Goal: Transaction & Acquisition: Subscribe to service/newsletter

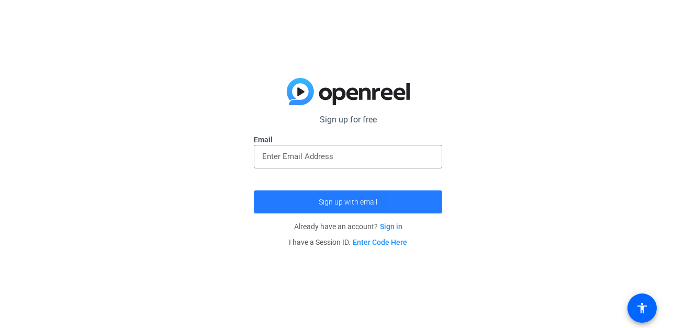
click at [426, 197] on span "submit" at bounding box center [348, 201] width 188 height 25
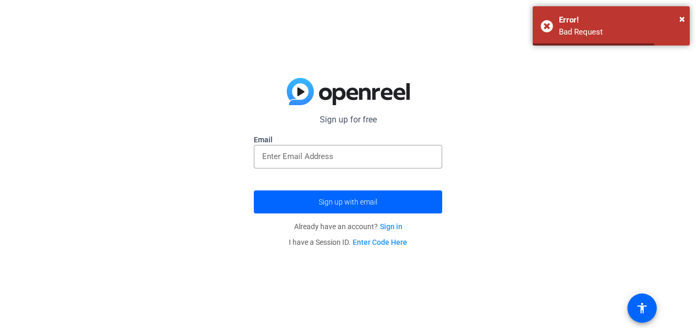
click at [503, 151] on div "Sign up for free Email Sign up with email Already have an account? Sign in I ha…" at bounding box center [348, 164] width 696 height 328
click at [683, 19] on span "×" at bounding box center [682, 19] width 6 height 13
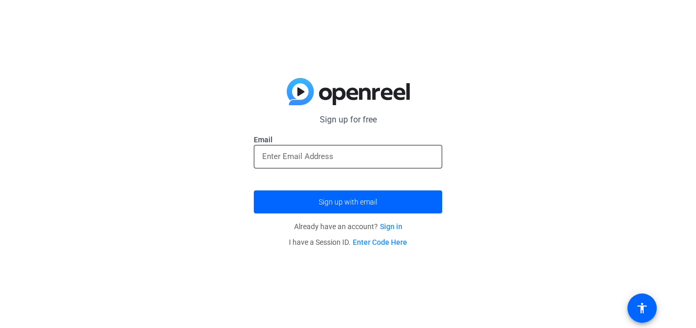
click at [411, 155] on input "email" at bounding box center [348, 156] width 172 height 13
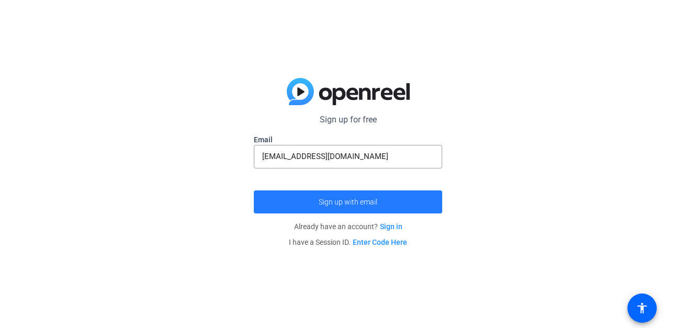
click at [344, 202] on span "Sign up with email" at bounding box center [348, 202] width 59 height 0
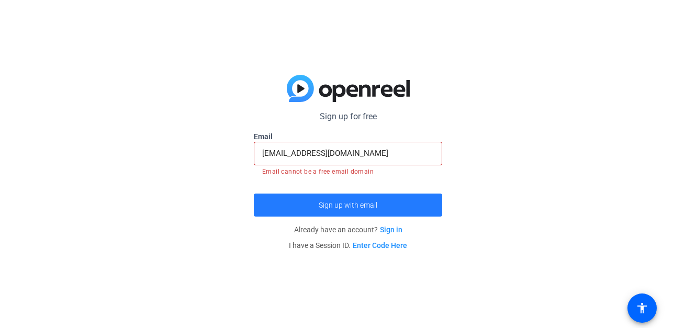
drag, startPoint x: 344, startPoint y: 200, endPoint x: 345, endPoint y: 211, distance: 11.6
click at [345, 211] on span "submit" at bounding box center [348, 205] width 188 height 25
click at [366, 205] on span "Sign up with email" at bounding box center [348, 205] width 59 height 0
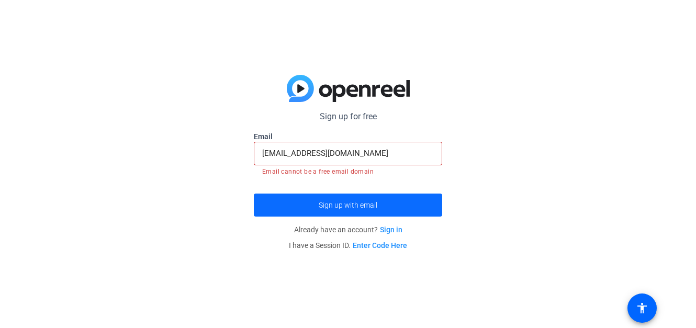
click at [390, 206] on span "submit" at bounding box center [348, 205] width 188 height 25
click at [385, 152] on input "[EMAIL_ADDRESS][DOMAIN_NAME]" at bounding box center [348, 153] width 172 height 13
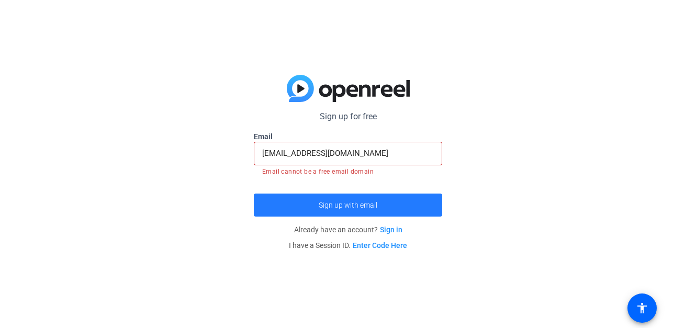
click at [359, 205] on span "Sign up with email" at bounding box center [348, 205] width 59 height 0
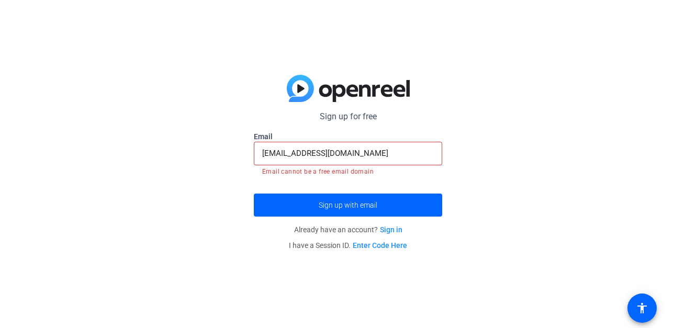
click at [387, 149] on input "[EMAIL_ADDRESS][DOMAIN_NAME]" at bounding box center [348, 153] width 172 height 13
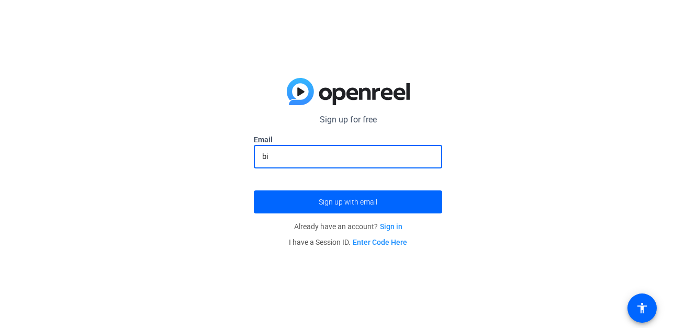
type input "b"
click at [377, 160] on input "email" at bounding box center [348, 156] width 172 height 13
type input "[EMAIL_ADDRESS][DOMAIN_NAME]"
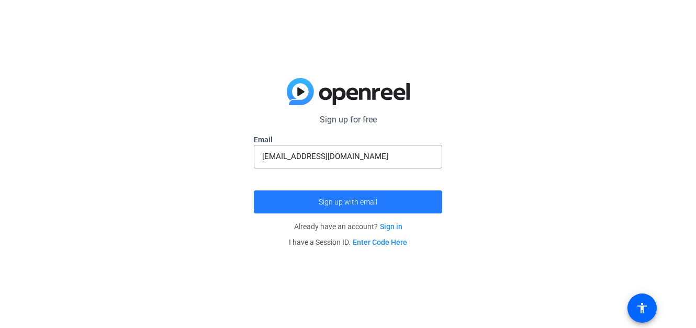
click at [358, 202] on span "Sign up with email" at bounding box center [348, 202] width 59 height 0
